Goal: Information Seeking & Learning: Learn about a topic

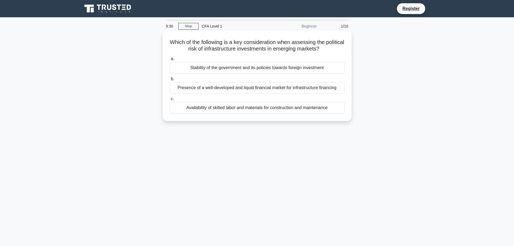
click at [196, 90] on div "Presence of a well-developed and liquid financial market for infrastructure fin…" at bounding box center [257, 87] width 175 height 11
click at [170, 81] on input "b. Presence of a well-developed and liquid financial market for infrastructure …" at bounding box center [170, 79] width 0 height 4
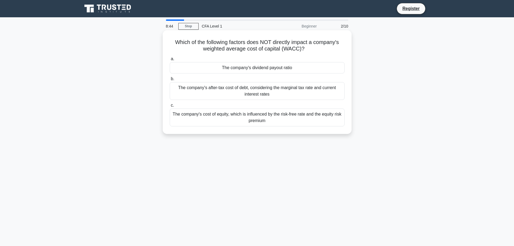
click at [240, 68] on div "The company's dividend payout ratio" at bounding box center [257, 67] width 175 height 11
click at [170, 61] on input "a. The company's dividend payout ratio" at bounding box center [170, 59] width 0 height 4
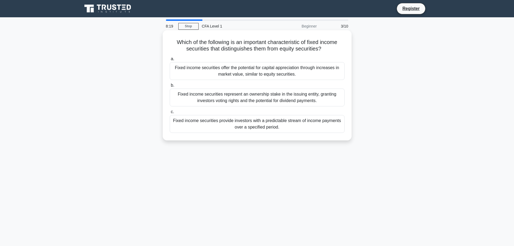
click at [264, 126] on div "Fixed income securities provide investors with a predictable stream of income p…" at bounding box center [257, 124] width 175 height 18
click at [192, 128] on div "Fixed income securities provide investors with a predictable stream of income p…" at bounding box center [257, 124] width 175 height 18
click at [170, 114] on input "c. Fixed income securities provide investors with a predictable stream of incom…" at bounding box center [170, 112] width 0 height 4
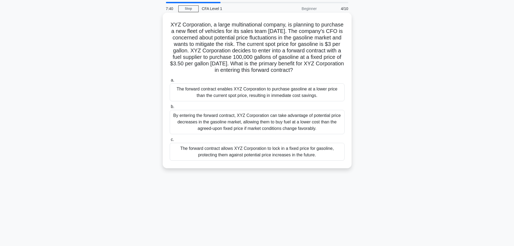
scroll to position [27, 0]
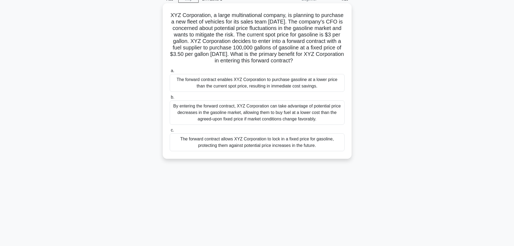
click at [250, 151] on div "The forward contract allows XYZ Corporation to lock in a fixed price for gasoli…" at bounding box center [257, 142] width 175 height 18
click at [170, 132] on input "c. The forward contract allows XYZ Corporation to lock in a fixed price for gas…" at bounding box center [170, 130] width 0 height 4
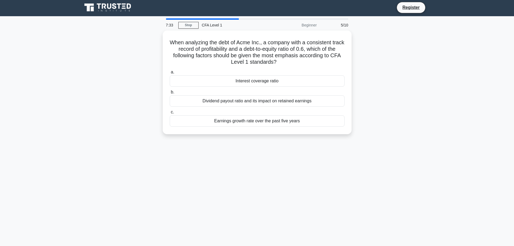
scroll to position [0, 0]
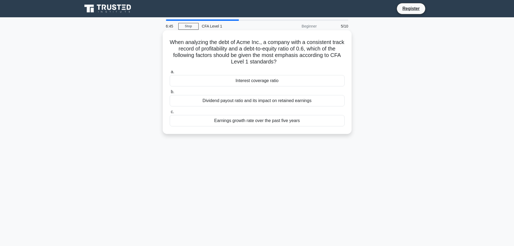
click at [261, 82] on div "Interest coverage ratio" at bounding box center [257, 80] width 175 height 11
click at [170, 74] on input "a. Interest coverage ratio" at bounding box center [170, 72] width 0 height 4
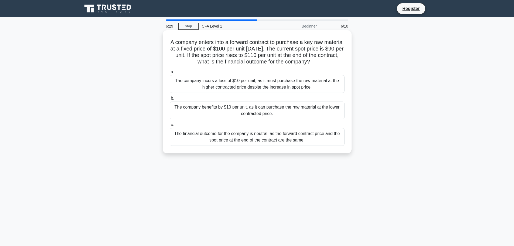
click at [294, 85] on div "The company incurs a loss of $10 per unit, as it must purchase the raw material…" at bounding box center [257, 84] width 175 height 18
click at [170, 74] on input "a. The company incurs a loss of $10 per unit, as it must purchase the raw mater…" at bounding box center [170, 72] width 0 height 4
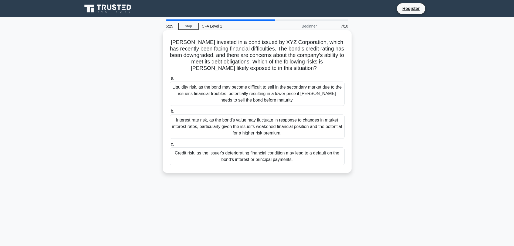
click at [281, 161] on div "Credit risk, as the issuer's deteriorating financial condition may lead to a de…" at bounding box center [257, 156] width 175 height 18
click at [170, 146] on input "c. Credit risk, as the issuer's deteriorating financial condition may lead to a…" at bounding box center [170, 144] width 0 height 4
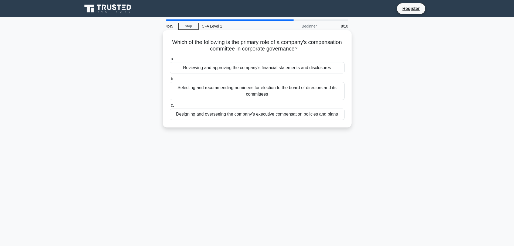
click at [297, 116] on div "Designing and overseeing the company's executive compensation policies and plans" at bounding box center [257, 113] width 175 height 11
click at [170, 107] on input "c. Designing and overseeing the company's executive compensation policies and p…" at bounding box center [170, 106] width 0 height 4
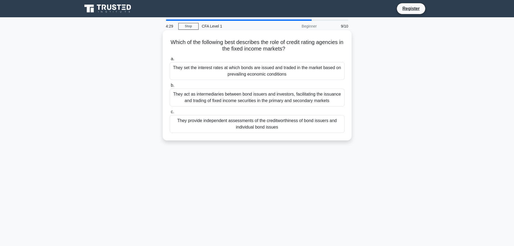
click at [307, 125] on div "They provide independent assessments of the creditworthiness of bond issuers an…" at bounding box center [257, 124] width 175 height 18
click at [170, 114] on input "c. They provide independent assessments of the creditworthiness of bond issuers…" at bounding box center [170, 112] width 0 height 4
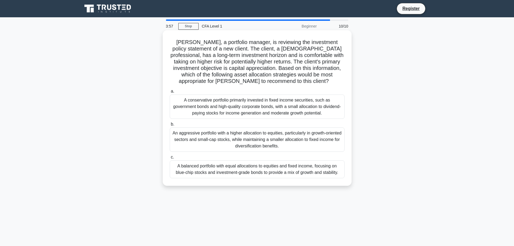
click at [314, 135] on div "An aggressive portfolio with a higher allocation to equities, particularly in g…" at bounding box center [257, 139] width 175 height 24
click at [170, 126] on input "b. An aggressive portfolio with a higher allocation to equities, particularly i…" at bounding box center [170, 125] width 0 height 4
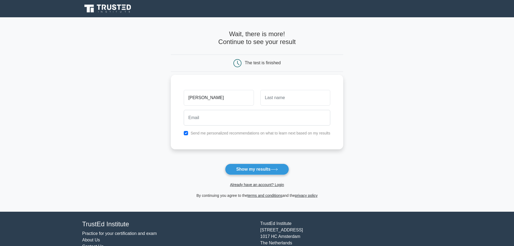
type input "[PERSON_NAME]"
type input "Saldanha"
click at [236, 119] on input "email" at bounding box center [257, 118] width 147 height 16
type input "[DATE][EMAIL_ADDRESS][DOMAIN_NAME]"
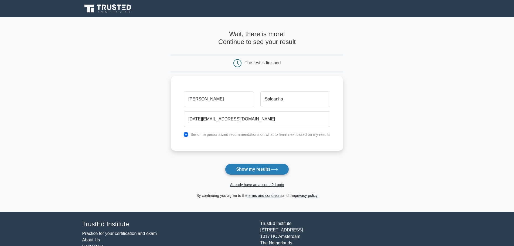
click at [256, 171] on button "Show my results" at bounding box center [257, 169] width 64 height 11
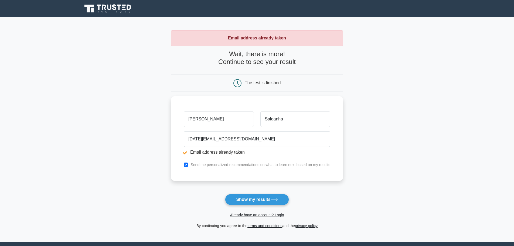
type input "[PERSON_NAME]"
click at [253, 200] on button "Show my results" at bounding box center [257, 199] width 64 height 11
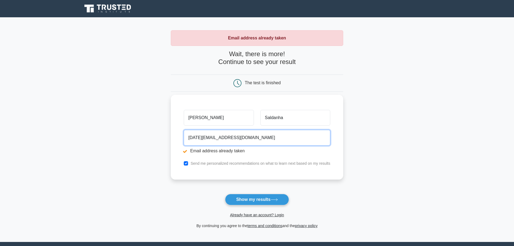
click at [215, 139] on input "[DATE][EMAIL_ADDRESS][DOMAIN_NAME]" at bounding box center [257, 138] width 147 height 16
type input "NOEL.SALDANA6@GMAIL.COM"
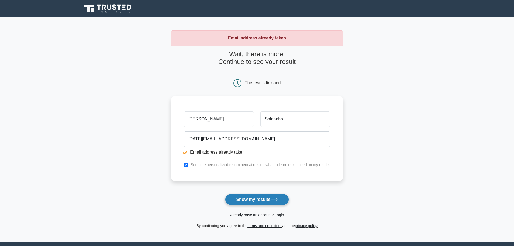
click at [244, 200] on button "Show my results" at bounding box center [257, 199] width 64 height 11
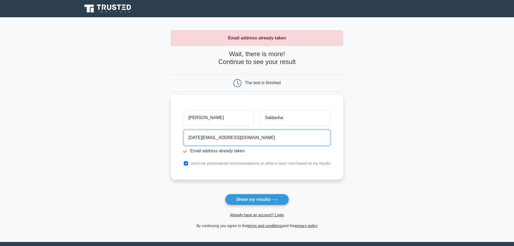
click at [260, 137] on input "[DATE][EMAIL_ADDRESS][DOMAIN_NAME]" at bounding box center [257, 138] width 147 height 16
drag, startPoint x: 260, startPoint y: 137, endPoint x: 165, endPoint y: 142, distance: 94.8
click at [165, 142] on main "Email address already taken Wait, there is more! Continue to see your result Th…" at bounding box center [257, 129] width 514 height 225
type input "[PERSON_NAME][EMAIL_ADDRESS][PERSON_NAME][DOMAIN_NAME]"
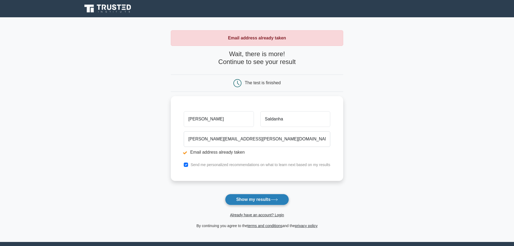
click at [240, 203] on button "Show my results" at bounding box center [257, 199] width 64 height 11
click at [256, 197] on button "Show my results" at bounding box center [257, 199] width 64 height 11
click at [244, 201] on button "Show my results" at bounding box center [257, 199] width 64 height 11
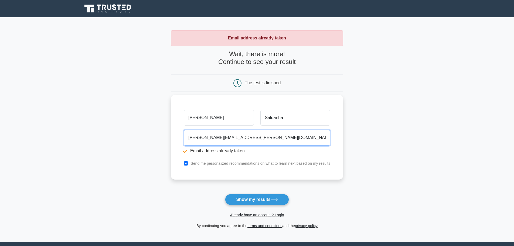
drag, startPoint x: 242, startPoint y: 137, endPoint x: 175, endPoint y: 140, distance: 67.2
click at [175, 140] on div "Noel Saldanha noel.saldana@dhl.com Email address already taken Send me personal…" at bounding box center [257, 137] width 172 height 85
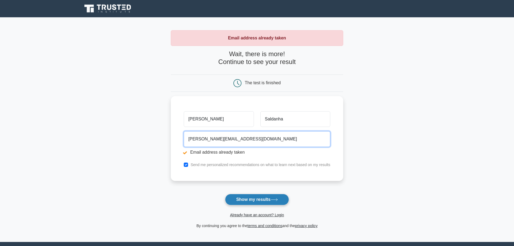
type input "cynthia.saldanha3@gmail.com"
click at [262, 202] on button "Show my results" at bounding box center [257, 199] width 64 height 11
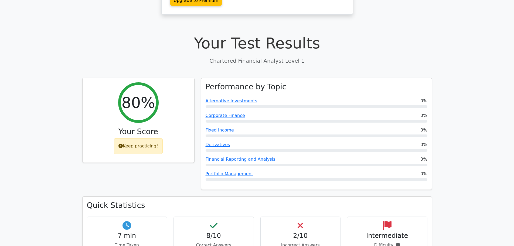
scroll to position [135, 0]
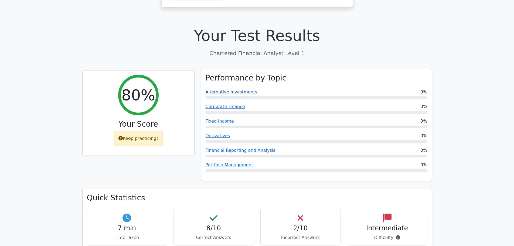
click at [243, 89] on link "Alternative Investments" at bounding box center [232, 91] width 52 height 5
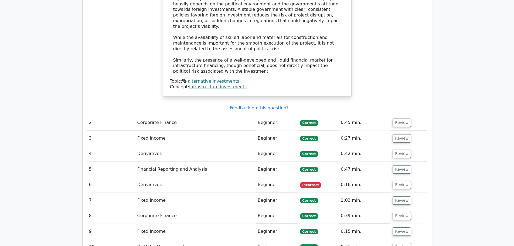
scroll to position [639, 0]
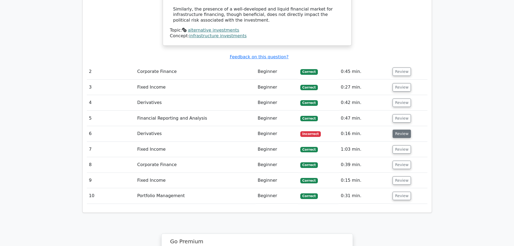
click at [398, 130] on button "Review" at bounding box center [402, 134] width 18 height 8
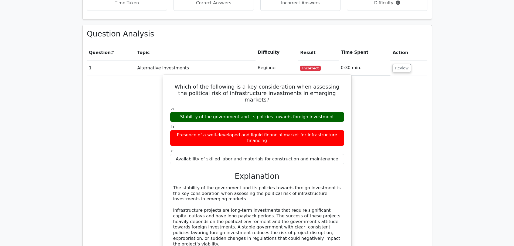
scroll to position [531, 0]
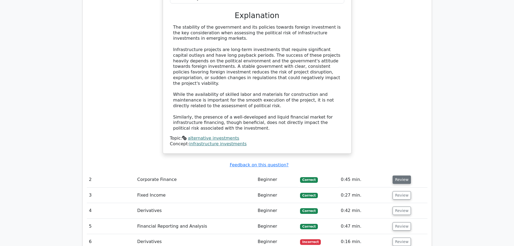
click at [398, 175] on button "Review" at bounding box center [402, 179] width 18 height 8
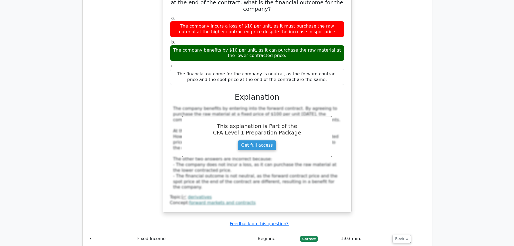
scroll to position [1098, 0]
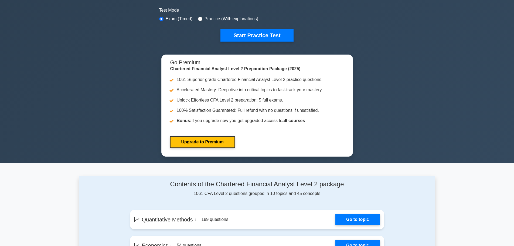
scroll to position [135, 0]
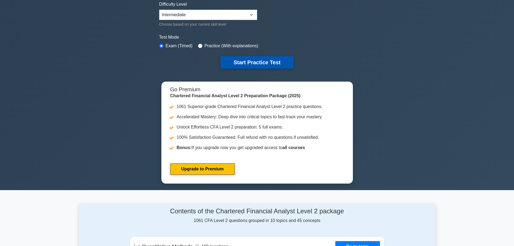
click at [266, 60] on button "Start Practice Test" at bounding box center [256, 62] width 73 height 12
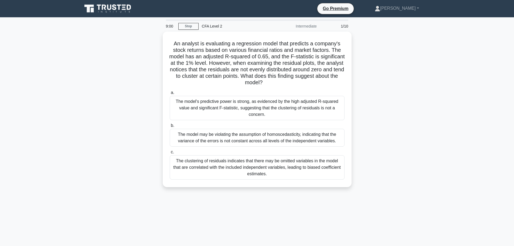
click at [374, 148] on div "An analyst is evaluating a regression model that predicts a company's stock ret…" at bounding box center [257, 113] width 356 height 162
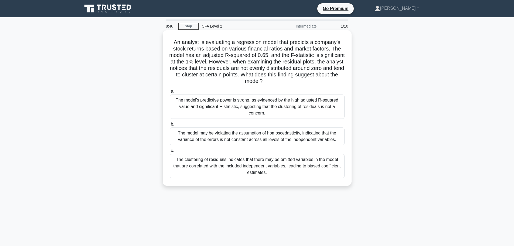
click at [329, 141] on div "The model may be violating the assumption of homoscedasticity, indicating that …" at bounding box center [257, 136] width 175 height 18
click at [170, 126] on input "b. The model may be violating the assumption of homoscedasticity, indicating th…" at bounding box center [170, 125] width 0 height 4
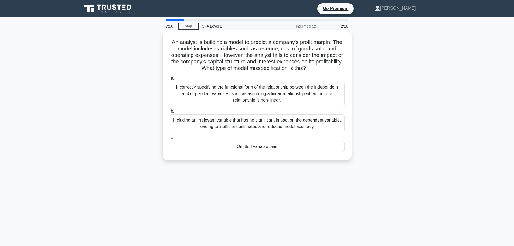
click at [305, 149] on div "Omitted variable bias" at bounding box center [257, 146] width 175 height 11
click at [170, 140] on input "c. Omitted variable bias" at bounding box center [170, 138] width 0 height 4
